Goal: Use online tool/utility: Use online tool/utility

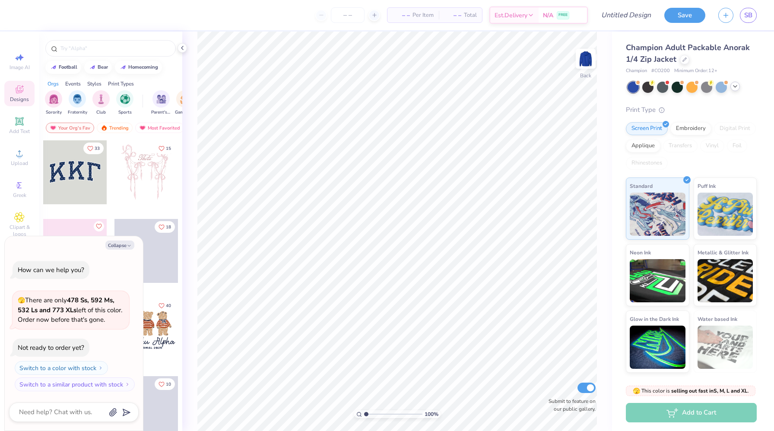
click at [734, 85] on icon at bounding box center [734, 86] width 7 height 7
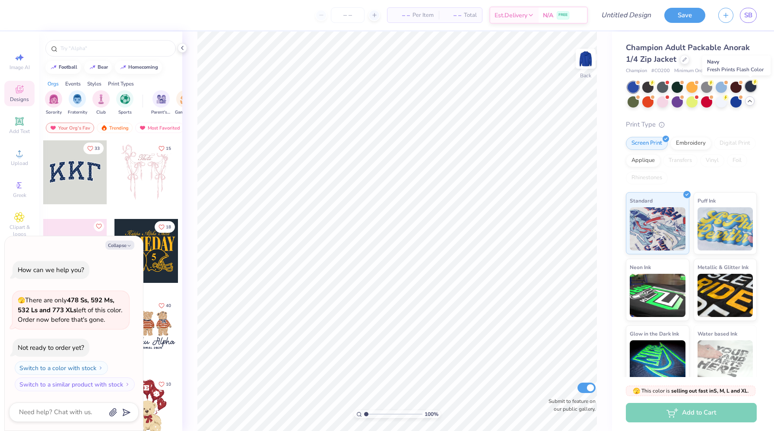
click at [750, 86] on div at bounding box center [750, 86] width 11 height 11
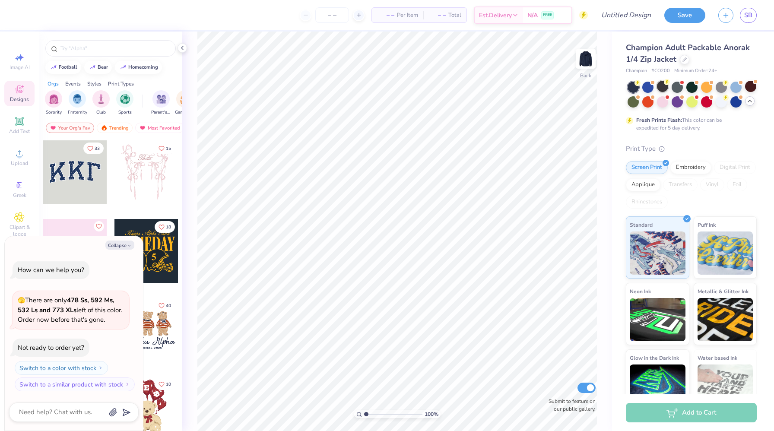
click at [664, 89] on div at bounding box center [662, 86] width 11 height 11
click at [126, 245] on button "Collapse" at bounding box center [119, 245] width 29 height 9
type textarea "x"
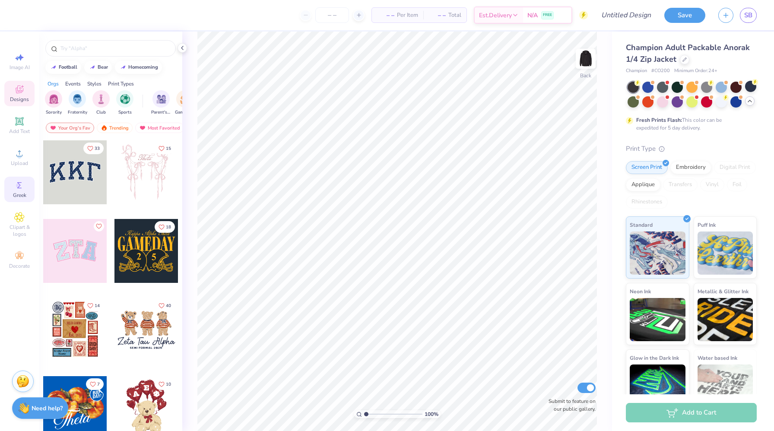
click at [19, 189] on icon at bounding box center [19, 185] width 10 height 10
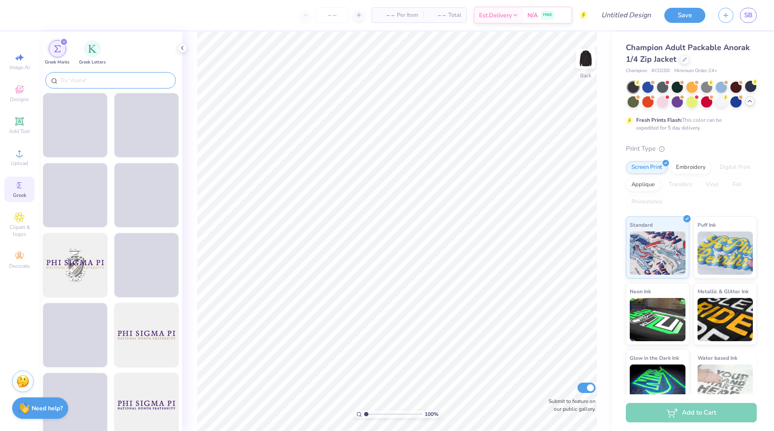
click at [84, 78] on input "text" at bounding box center [115, 80] width 111 height 9
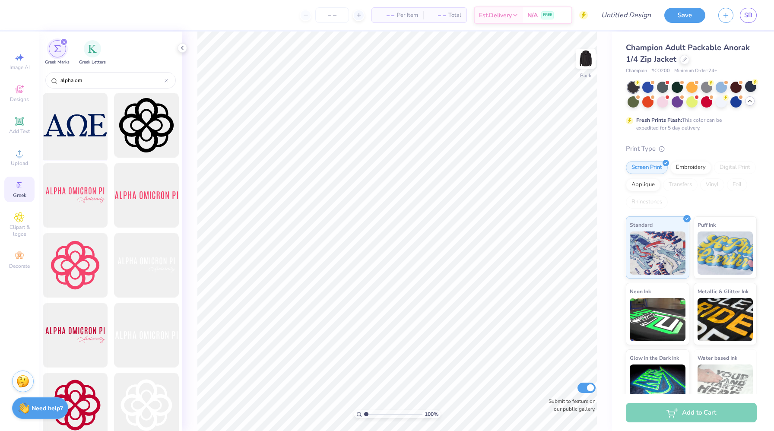
type input "alpha om"
click at [71, 136] on div at bounding box center [74, 125] width 71 height 71
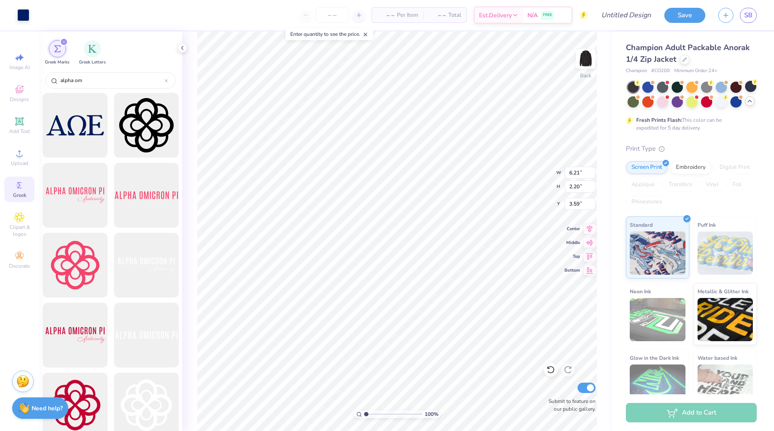
type input "6.21"
type input "2.20"
type input "3.59"
click at [22, 14] on div at bounding box center [23, 14] width 12 height 12
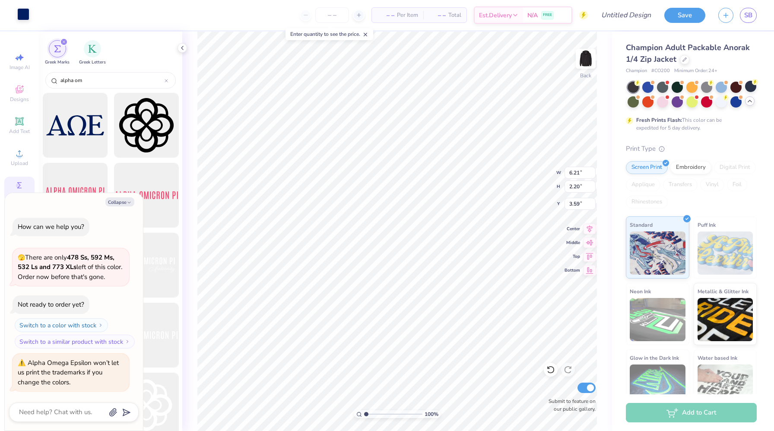
click at [25, 16] on div at bounding box center [23, 14] width 12 height 12
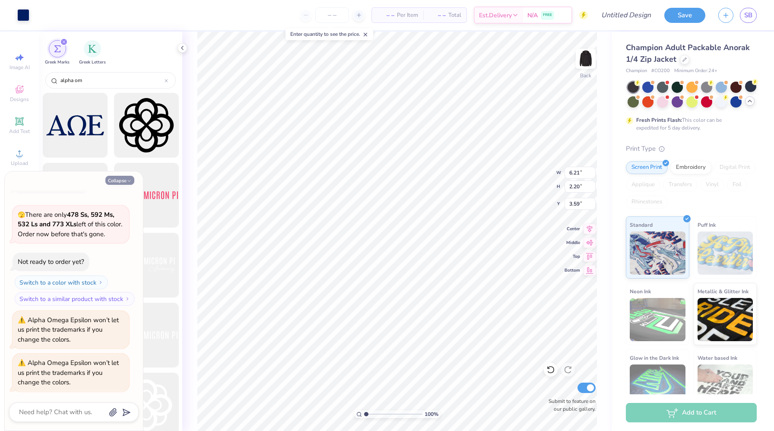
click at [121, 177] on button "Collapse" at bounding box center [119, 180] width 29 height 9
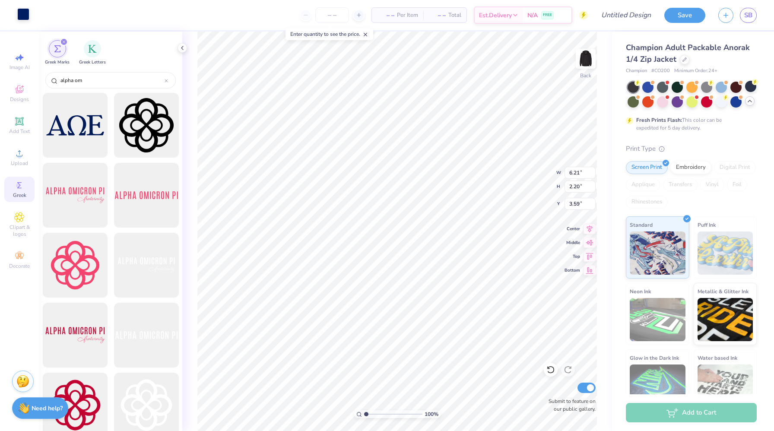
click at [19, 15] on div at bounding box center [23, 14] width 12 height 12
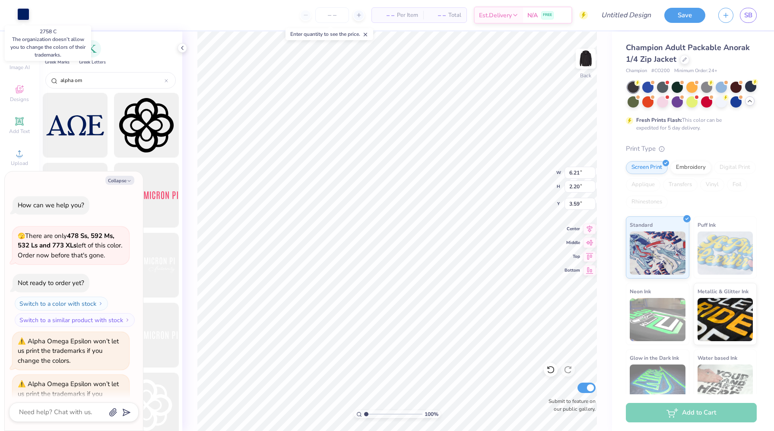
scroll to position [64, 0]
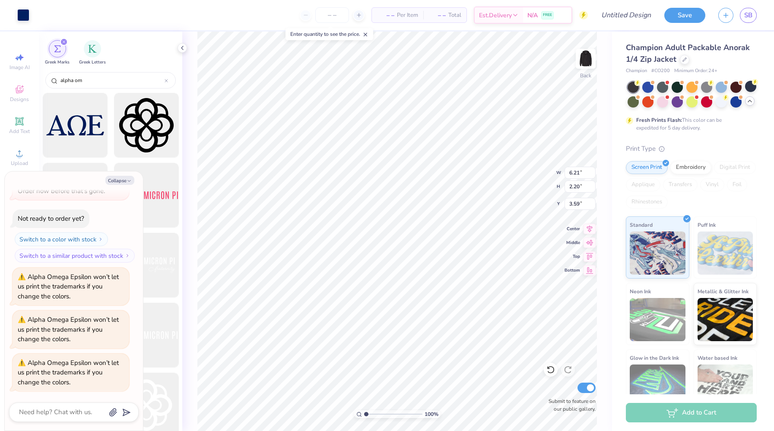
click at [115, 186] on div "Collapse How can we help you? 🫣 There are only 478 Ss, 592 Ms, 532 Ls and 773 X…" at bounding box center [74, 300] width 138 height 259
click at [114, 180] on button "Collapse" at bounding box center [119, 180] width 29 height 9
type textarea "x"
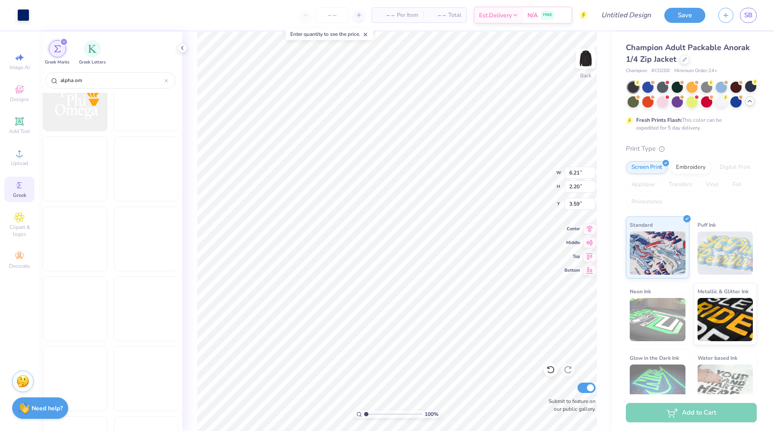
scroll to position [2589, 0]
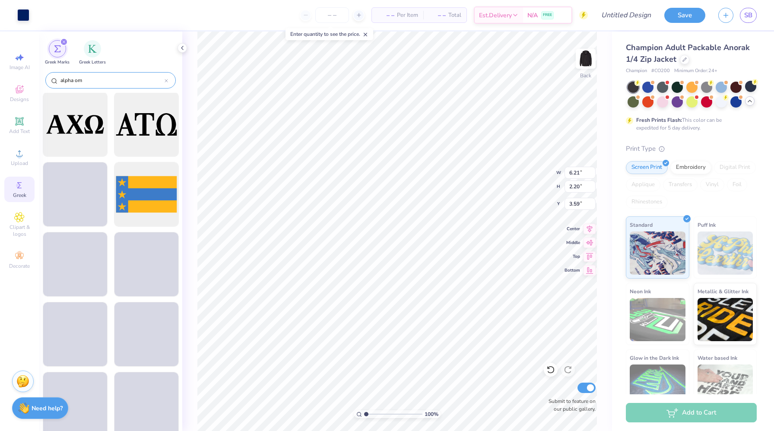
click at [98, 80] on input "alpha om" at bounding box center [112, 80] width 105 height 9
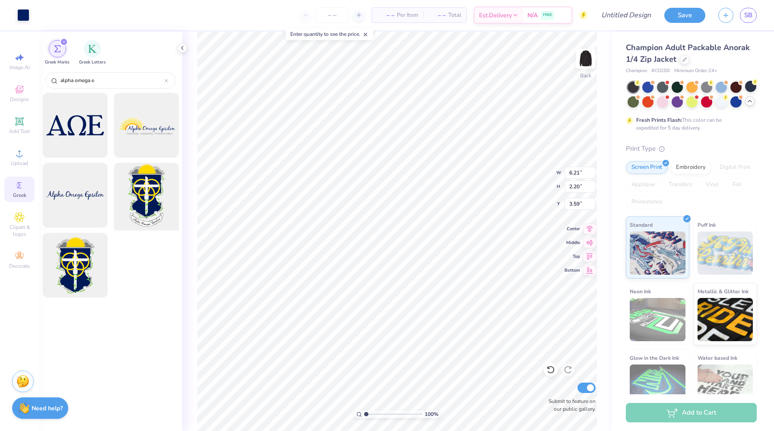
type input "alpha omega e"
